Goal: Transaction & Acquisition: Purchase product/service

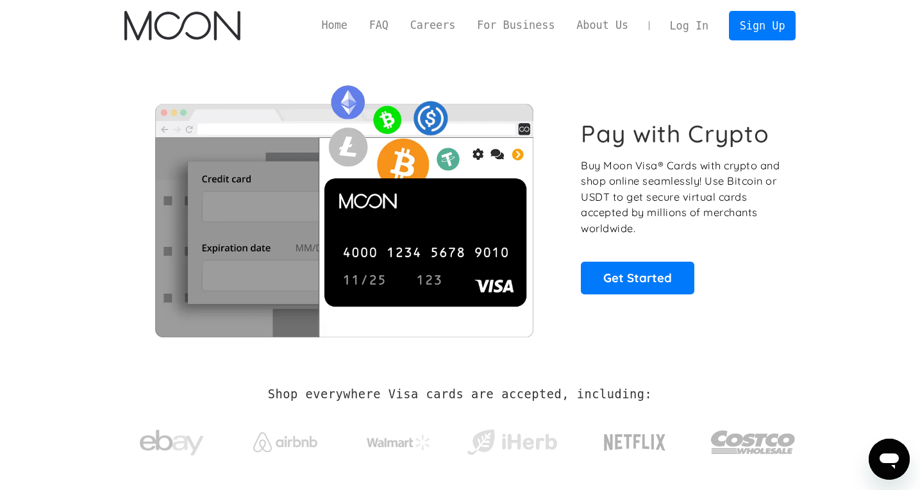
click at [693, 40] on div "Log In Sign Up" at bounding box center [727, 25] width 137 height 29
click at [682, 26] on link "Log In" at bounding box center [689, 26] width 60 height 28
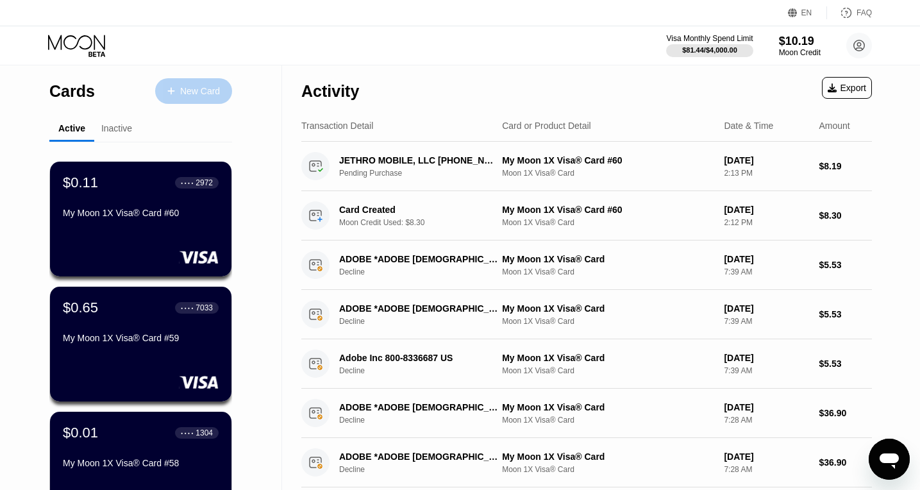
click at [205, 89] on div "New Card" at bounding box center [200, 91] width 40 height 11
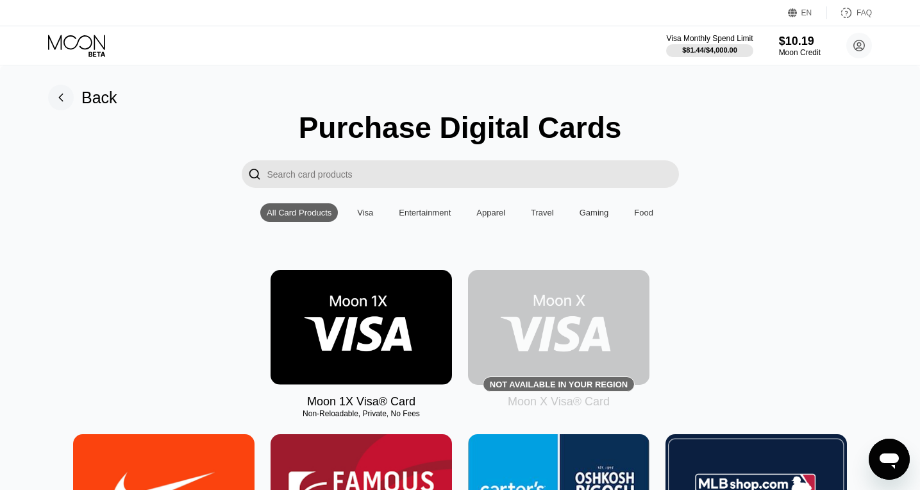
click at [391, 281] on img at bounding box center [362, 327] width 182 height 115
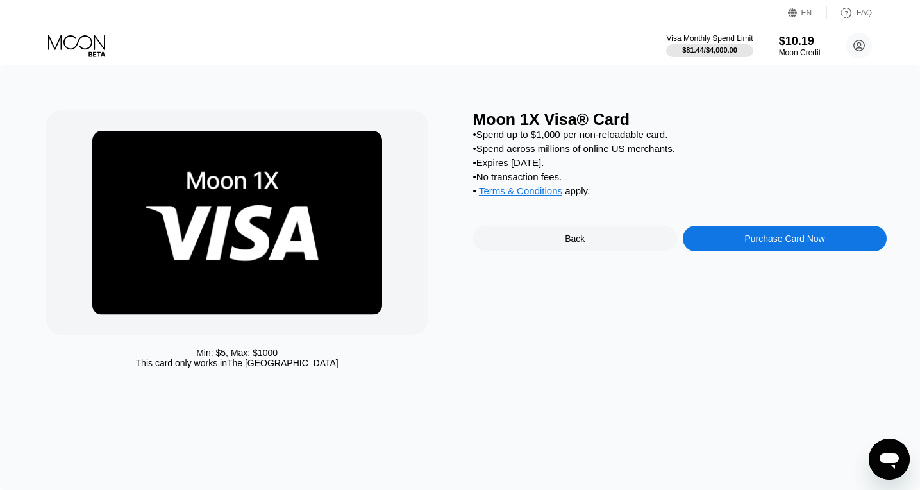
click at [722, 242] on div "Purchase Card Now" at bounding box center [785, 239] width 204 height 26
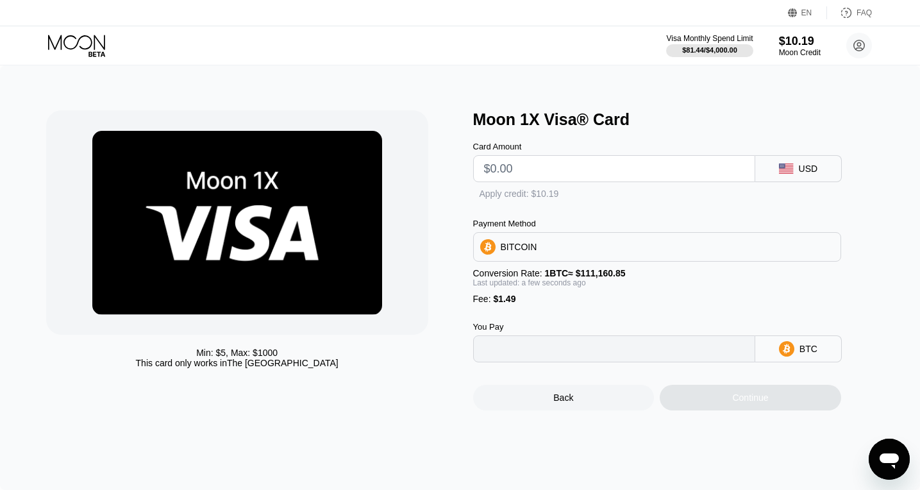
type input "0"
click at [532, 173] on input "text" at bounding box center [614, 169] width 260 height 26
type input "$9"
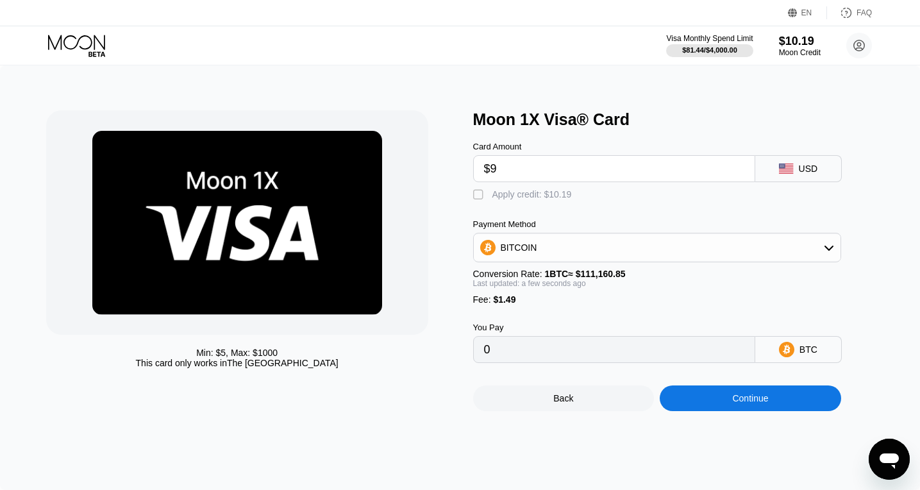
type input "0.00009437"
type input "$9"
click at [510, 197] on div "Apply credit: $10.19" at bounding box center [533, 194] width 80 height 10
type input "0.0000027"
drag, startPoint x: 522, startPoint y: 175, endPoint x: 491, endPoint y: 175, distance: 31.4
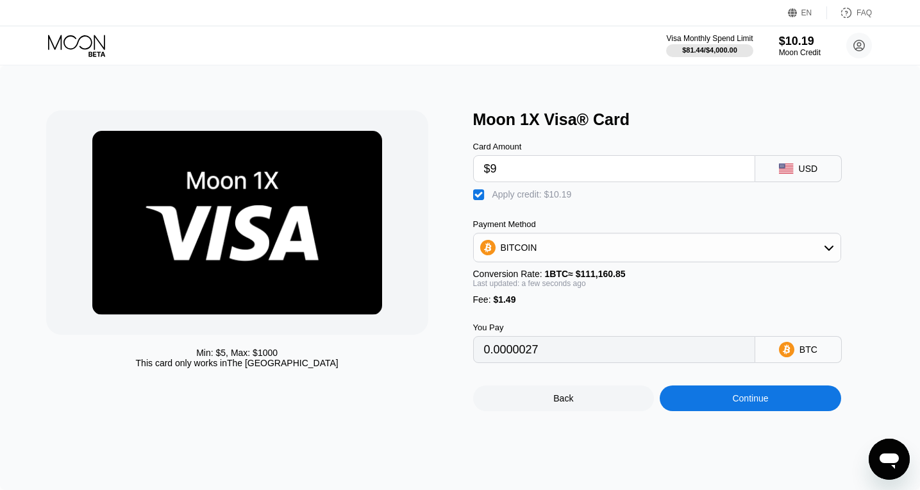
click at [491, 175] on input "$9" at bounding box center [614, 169] width 260 height 26
type input "$8"
type input "0"
type input "$8.6"
click at [733, 400] on div "Continue" at bounding box center [750, 398] width 36 height 10
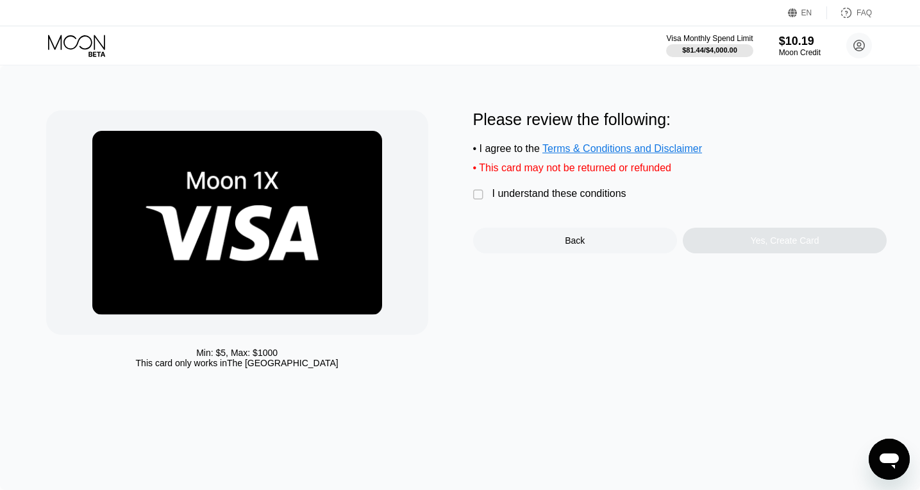
click at [500, 196] on div "I understand these conditions" at bounding box center [560, 194] width 134 height 12
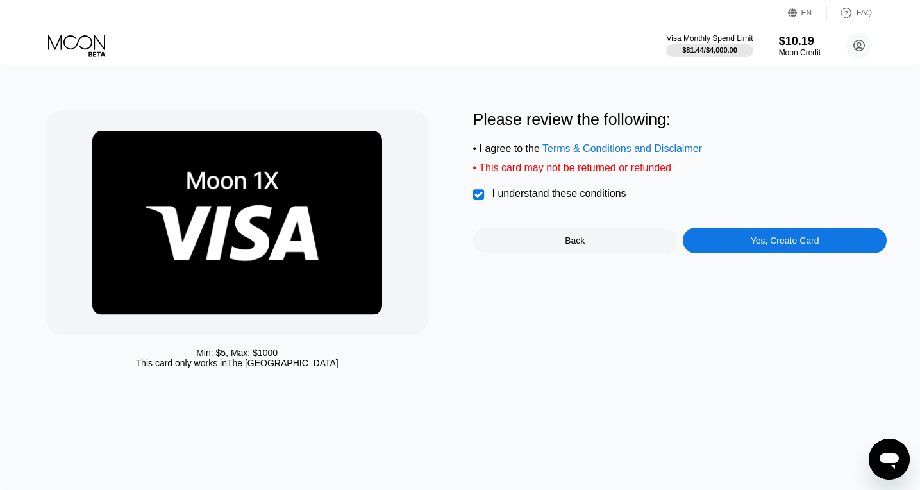
click at [767, 246] on div "Yes, Create Card" at bounding box center [785, 240] width 69 height 10
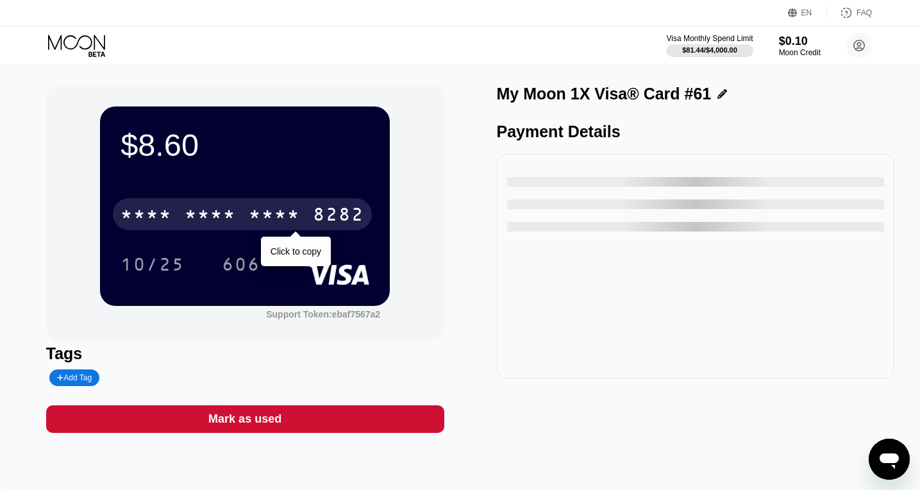
click at [249, 217] on div "* * * *" at bounding box center [274, 216] width 51 height 21
